Goal: Transaction & Acquisition: Purchase product/service

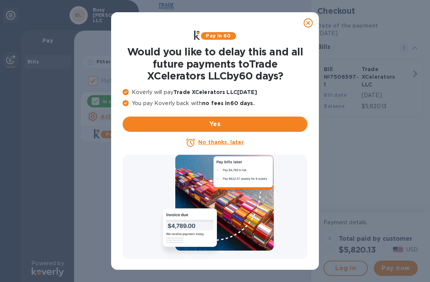
click at [220, 144] on u "No thanks, later" at bounding box center [220, 142] width 45 height 6
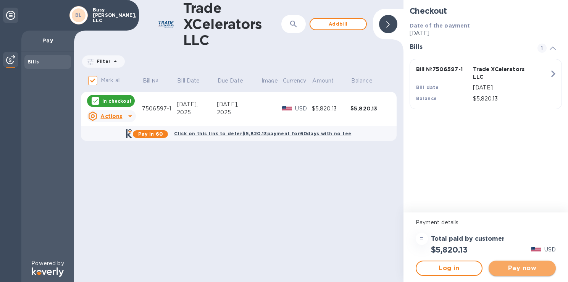
click at [430, 268] on span "Pay now" at bounding box center [522, 267] width 55 height 9
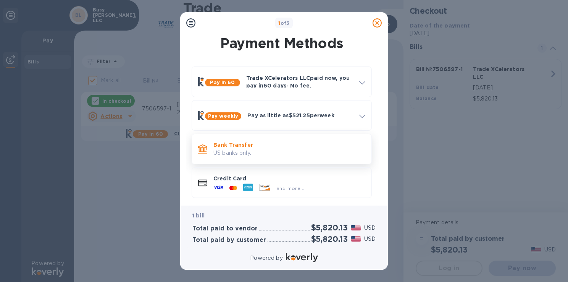
scroll to position [4, 0]
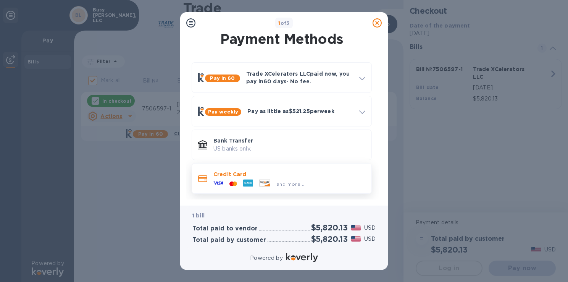
click at [263, 178] on div "and more..." at bounding box center [258, 183] width 97 height 11
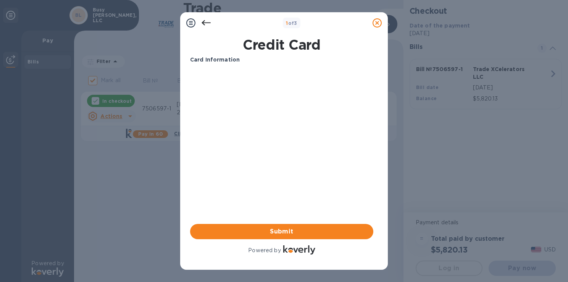
click at [207, 17] on div at bounding box center [206, 22] width 15 height 15
click at [206, 21] on icon at bounding box center [206, 22] width 9 height 9
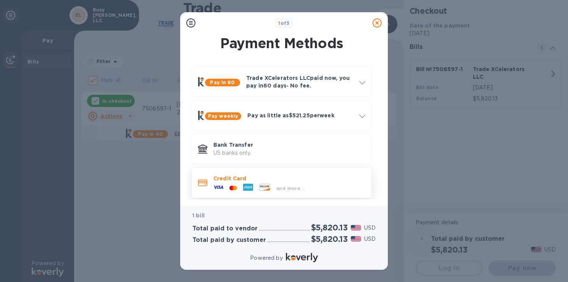
click at [217, 186] on icon at bounding box center [218, 187] width 10 height 10
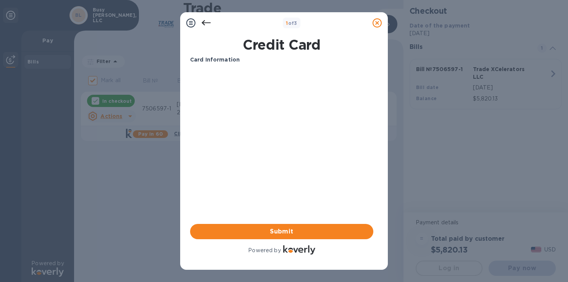
click at [223, 60] on b "Card Information" at bounding box center [215, 60] width 50 height 6
drag, startPoint x: 223, startPoint y: 60, endPoint x: 225, endPoint y: 69, distance: 9.4
click at [223, 60] on b "Card Information" at bounding box center [215, 60] width 50 height 6
click at [287, 23] on b "1 of 3" at bounding box center [291, 23] width 11 height 6
click at [276, 235] on button "Submit" at bounding box center [281, 231] width 183 height 15
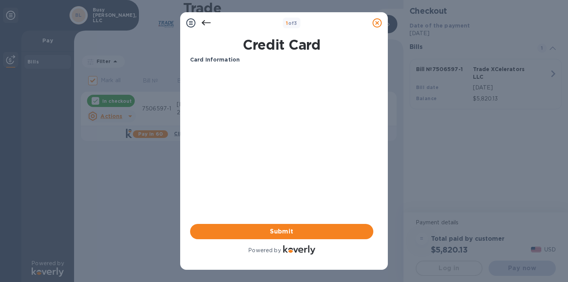
click at [292, 190] on div "Card Information Your browser does not support iframes Submit Powered by" at bounding box center [281, 156] width 183 height 200
click at [204, 23] on icon at bounding box center [206, 22] width 9 height 5
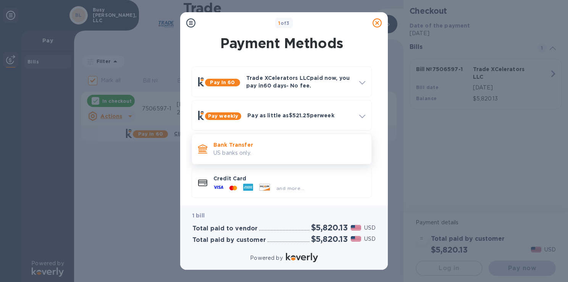
scroll to position [4, 0]
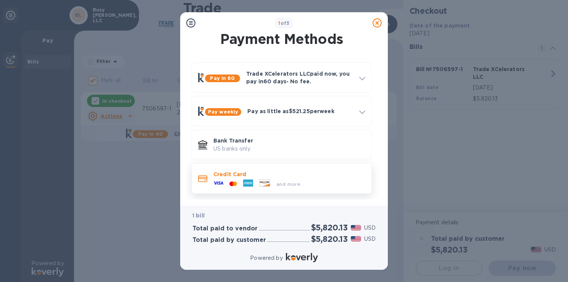
click at [218, 178] on icon at bounding box center [218, 183] width 10 height 10
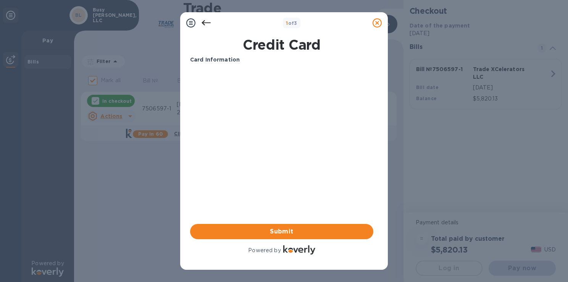
scroll to position [0, 0]
click at [262, 52] on h1 "Credit Card" at bounding box center [281, 45] width 189 height 16
click at [278, 46] on h1 "Credit Card" at bounding box center [281, 45] width 189 height 16
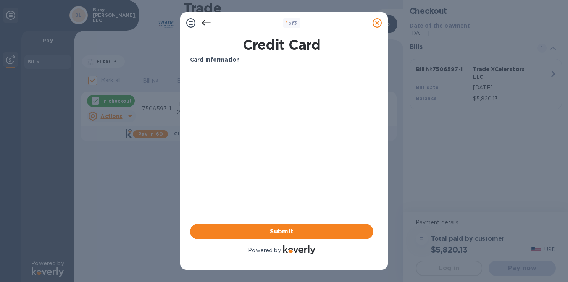
click at [188, 21] on icon at bounding box center [190, 22] width 9 height 9
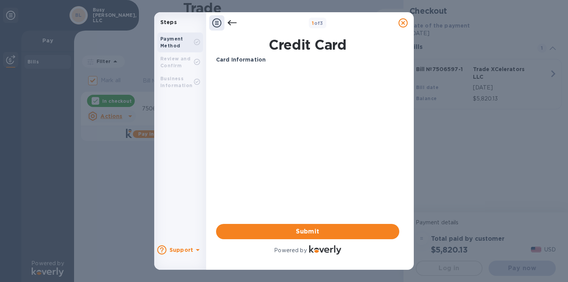
click at [175, 44] on b "Payment Method" at bounding box center [171, 42] width 23 height 13
drag, startPoint x: 188, startPoint y: 61, endPoint x: 212, endPoint y: 61, distance: 24.1
click at [189, 61] on div "Review and Confirm" at bounding box center [177, 62] width 34 height 14
click at [268, 68] on div "Your browser does not support iframes" at bounding box center [307, 99] width 189 height 65
click at [239, 60] on b "Card Information" at bounding box center [241, 60] width 50 height 6
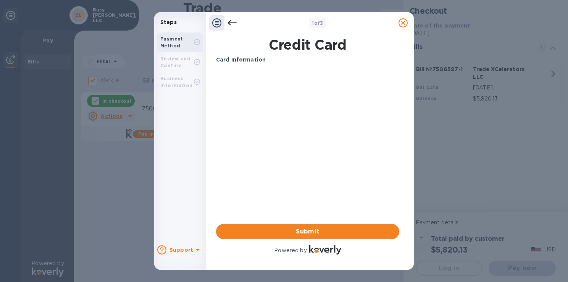
click at [182, 42] on div "Payment Method" at bounding box center [177, 43] width 34 height 14
click at [177, 26] on div "Steps" at bounding box center [180, 22] width 52 height 14
click at [273, 25] on div "1 of 3" at bounding box center [318, 23] width 156 height 11
click at [250, 60] on b "Card Information" at bounding box center [241, 60] width 50 height 6
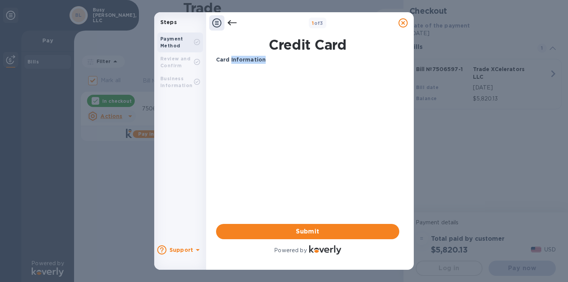
click at [237, 61] on b "Card Information" at bounding box center [241, 60] width 50 height 6
click at [215, 23] on icon at bounding box center [216, 22] width 9 height 9
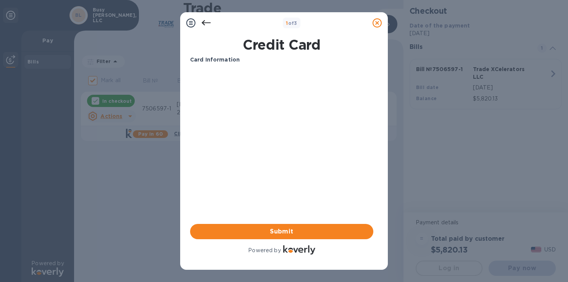
click at [194, 23] on icon at bounding box center [190, 22] width 9 height 9
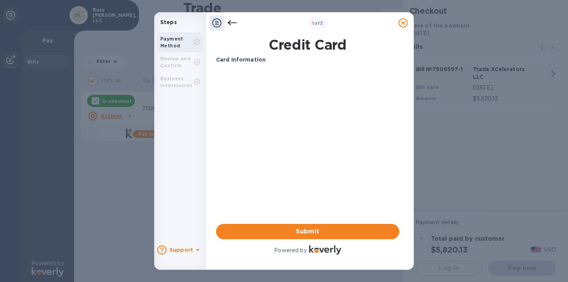
drag, startPoint x: 183, startPoint y: 59, endPoint x: 190, endPoint y: 46, distance: 14.7
click at [184, 57] on b "Review and Confirm" at bounding box center [175, 62] width 30 height 13
click at [187, 40] on div "Payment Method" at bounding box center [177, 43] width 34 height 14
click at [215, 26] on icon at bounding box center [216, 22] width 9 height 9
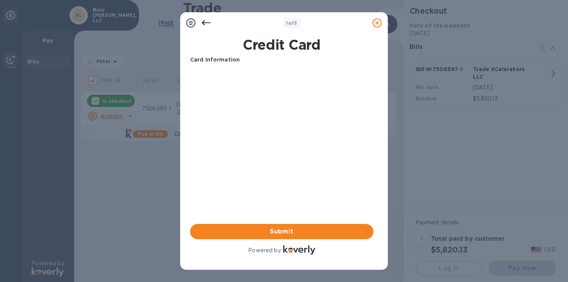
click at [221, 64] on div "Card Information" at bounding box center [281, 60] width 189 height 14
click at [223, 60] on b "Card Information" at bounding box center [215, 60] width 50 height 6
click at [219, 57] on b "Card Information" at bounding box center [215, 60] width 50 height 6
click at [243, 61] on p "Card Information" at bounding box center [281, 60] width 183 height 8
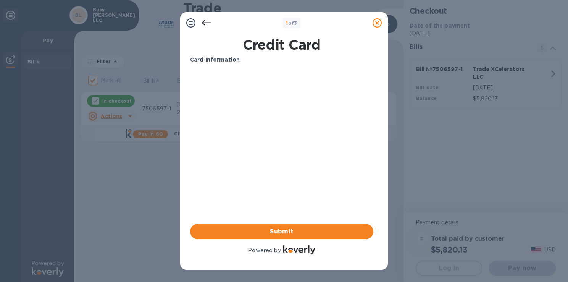
drag, startPoint x: 238, startPoint y: 168, endPoint x: 264, endPoint y: 182, distance: 29.4
click at [262, 212] on div "Card Information Your browser does not support iframes Submit Powered by" at bounding box center [281, 156] width 183 height 200
drag, startPoint x: 248, startPoint y: 21, endPoint x: 250, endPoint y: 24, distance: 4.3
click at [248, 21] on div "1 of 3" at bounding box center [292, 23] width 156 height 11
click at [206, 22] on icon at bounding box center [206, 22] width 9 height 5
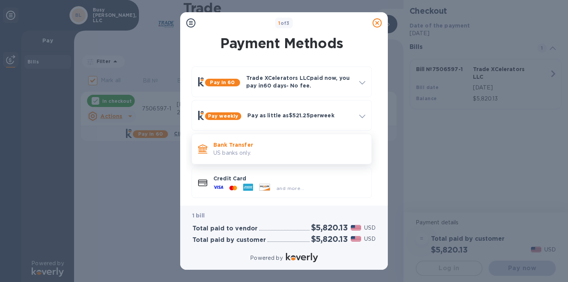
click at [243, 144] on p "Bank Transfer" at bounding box center [289, 145] width 152 height 8
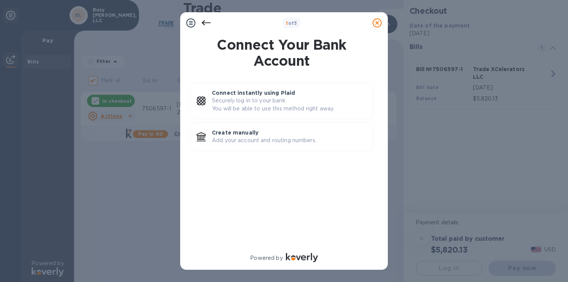
click at [207, 24] on icon at bounding box center [206, 22] width 9 height 9
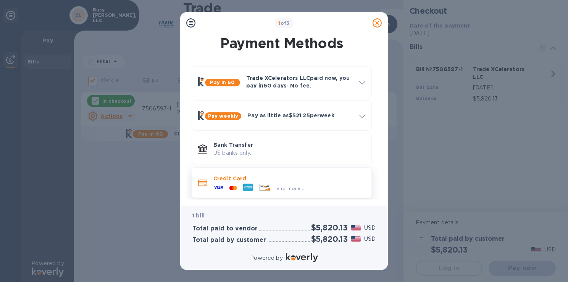
click at [241, 169] on div "Credit Card and more..." at bounding box center [282, 182] width 180 height 31
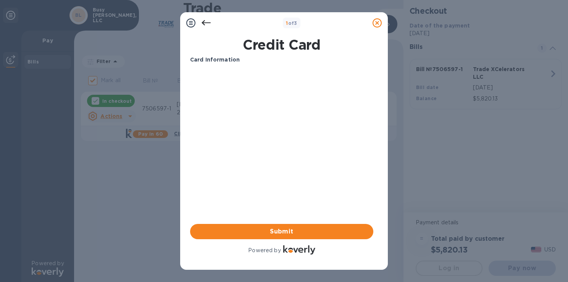
click at [301, 252] on img at bounding box center [299, 249] width 32 height 9
click at [278, 236] on button "Submit" at bounding box center [281, 231] width 183 height 15
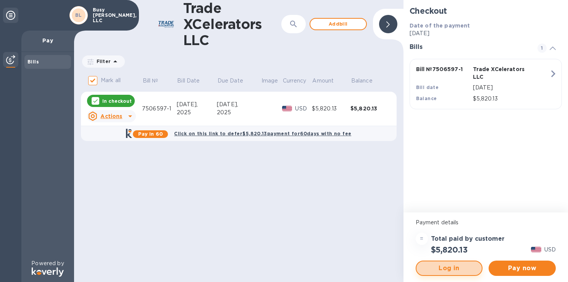
click at [430, 269] on span "Log in" at bounding box center [449, 267] width 53 height 9
